Goal: Task Accomplishment & Management: Use online tool/utility

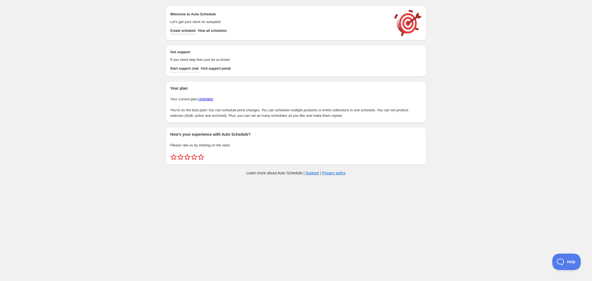
click at [183, 32] on span "Create schedule" at bounding box center [182, 30] width 25 height 4
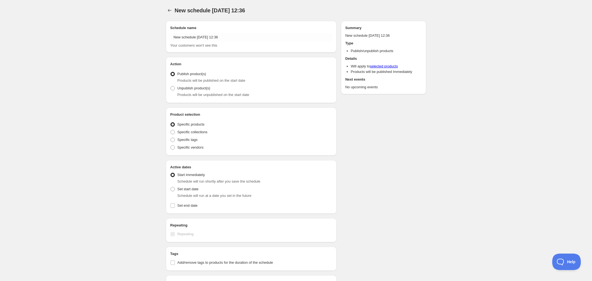
radio input "true"
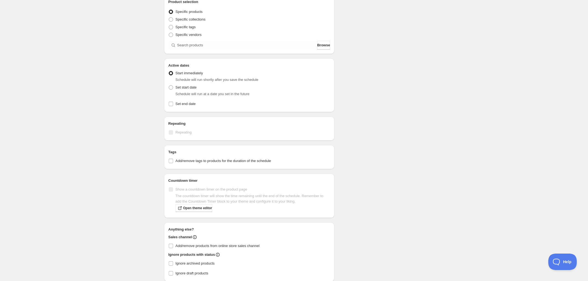
scroll to position [102, 0]
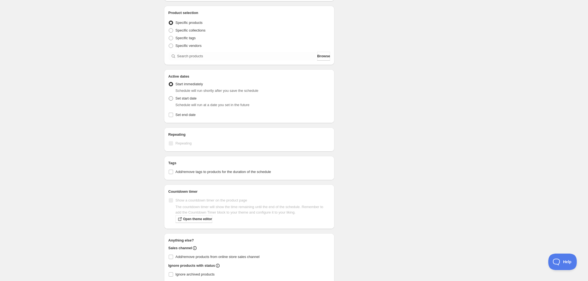
click at [171, 97] on span at bounding box center [171, 98] width 4 height 4
click at [169, 96] on input "Set start date" at bounding box center [169, 96] width 0 height 0
radio input "true"
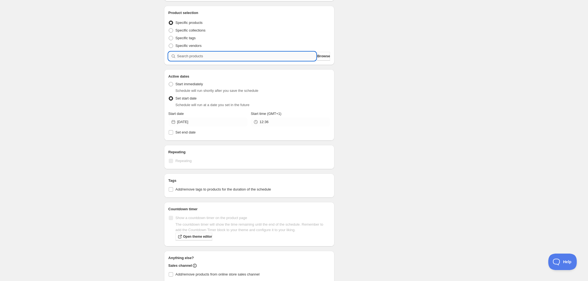
click at [214, 55] on input "search" at bounding box center [246, 56] width 139 height 9
type input "h"
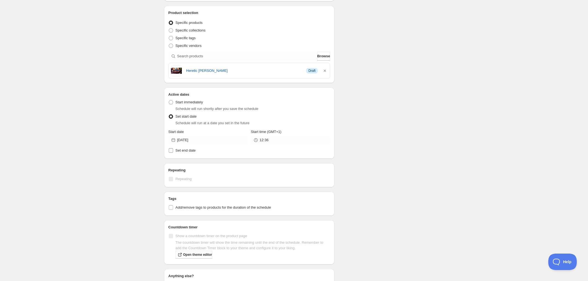
click at [172, 152] on input "Set end date" at bounding box center [171, 150] width 4 height 4
checkbox input "true"
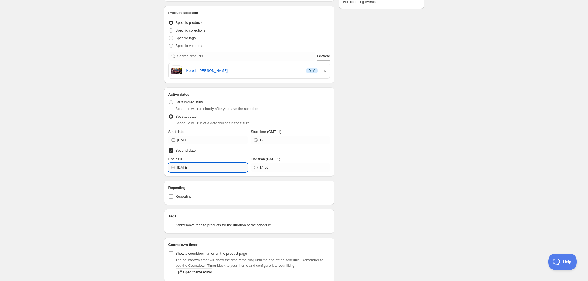
click at [220, 166] on input "[DATE]" at bounding box center [212, 167] width 70 height 9
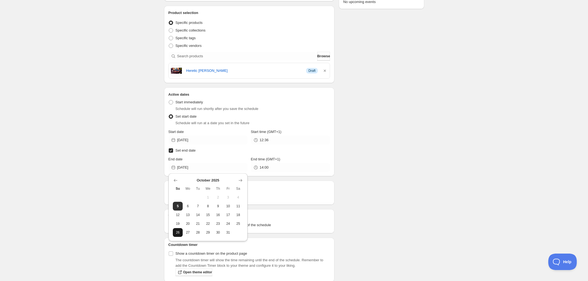
click at [176, 232] on span "26" at bounding box center [178, 232] width 6 height 4
type input "[DATE]"
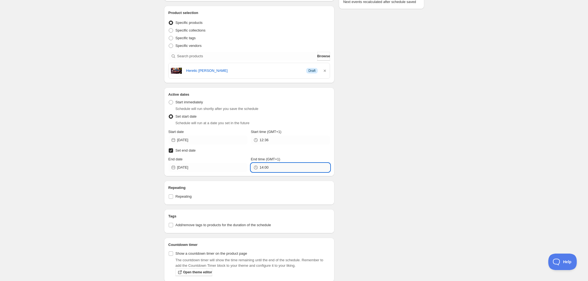
click at [280, 169] on input "14:00" at bounding box center [295, 167] width 70 height 9
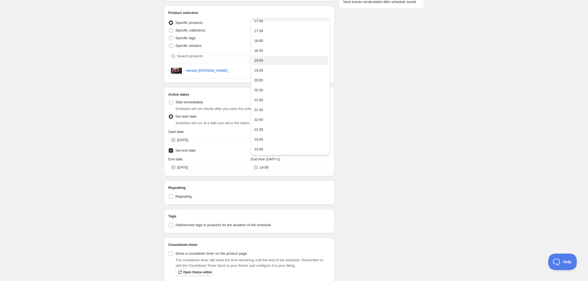
click at [281, 59] on button "19:00" at bounding box center [291, 60] width 76 height 9
type input "19:00"
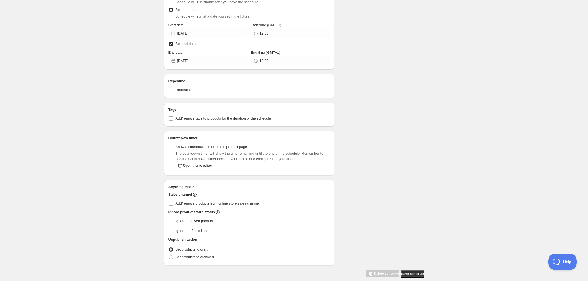
scroll to position [215, 0]
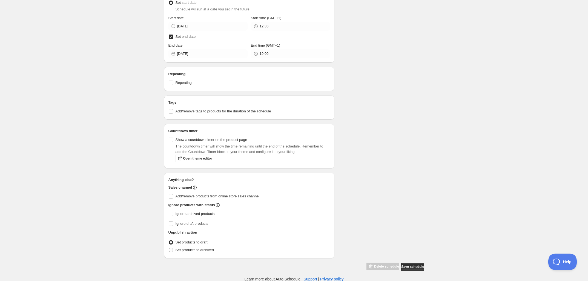
click at [417, 268] on span "Save schedule" at bounding box center [412, 266] width 23 height 4
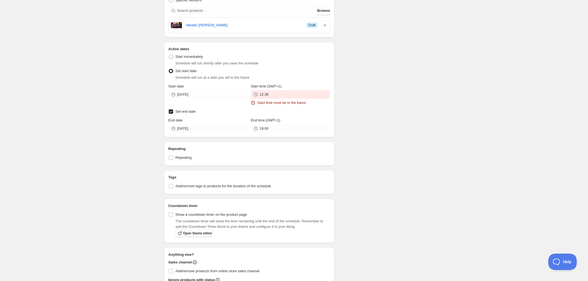
scroll to position [184, 0]
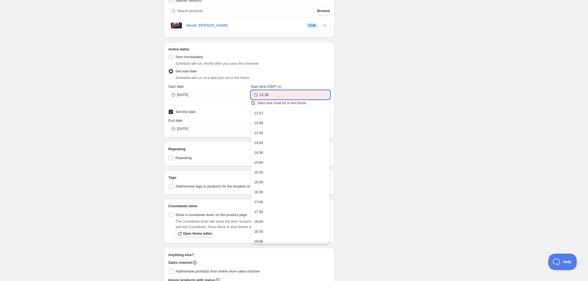
click at [279, 95] on input "12:36" at bounding box center [295, 94] width 70 height 9
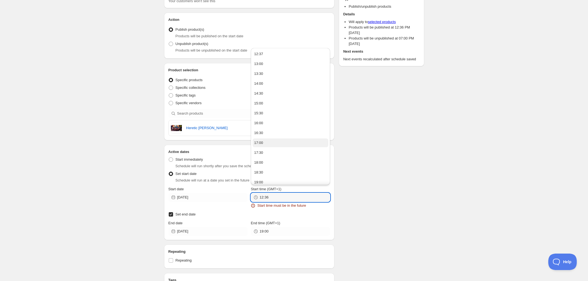
scroll to position [81, 0]
click at [282, 56] on button "12:37" at bounding box center [291, 54] width 76 height 9
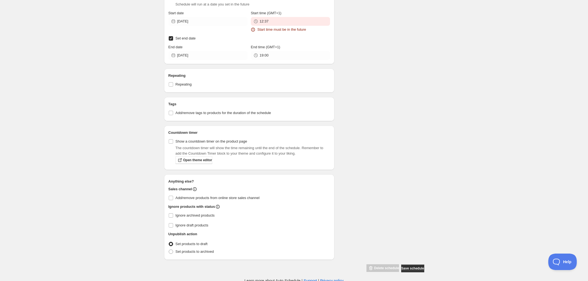
scroll to position [258, 0]
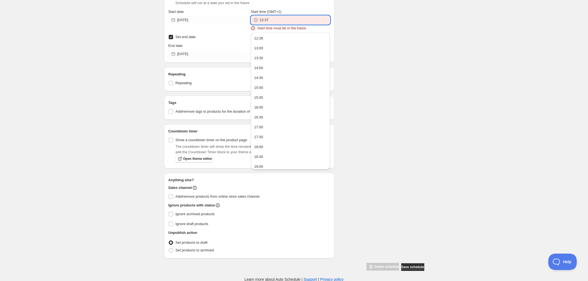
click at [299, 21] on input "12:37" at bounding box center [295, 20] width 70 height 9
click at [294, 33] on ul "12:38 13:00 13:30 14:00 14:30 15:00 15:30 16:00 16:30 17:00 17:30 18:00 18:30 1…" at bounding box center [290, 146] width 79 height 229
click at [295, 37] on button "12:38" at bounding box center [291, 38] width 76 height 9
type input "12:38"
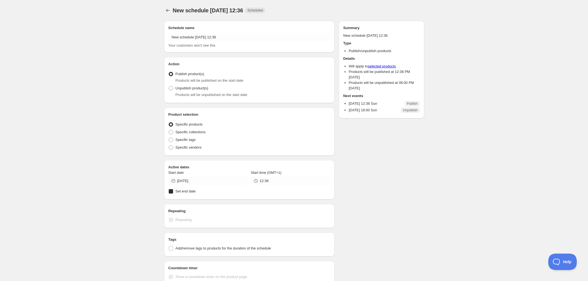
radio input "true"
checkbox input "true"
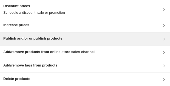
click at [41, 37] on h3 "Publish and/or unpublish products" at bounding box center [32, 38] width 59 height 5
